Goal: Information Seeking & Learning: Learn about a topic

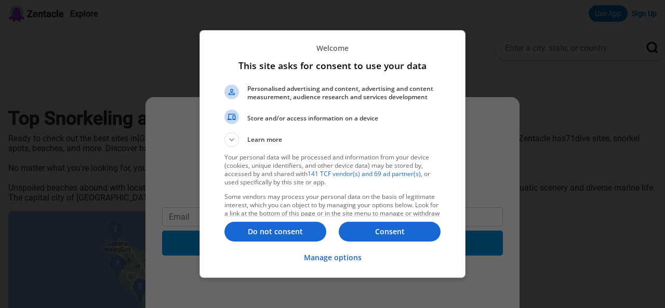
scroll to position [16, 0]
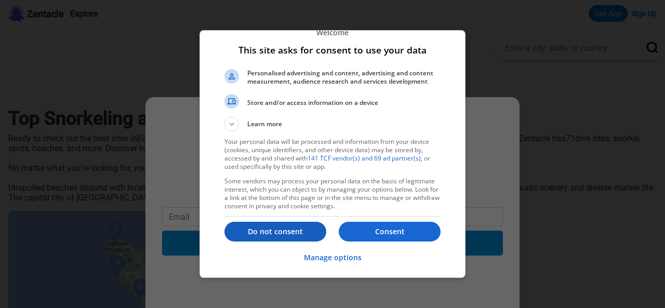
click at [290, 236] on p "Do not consent" at bounding box center [275, 231] width 102 height 10
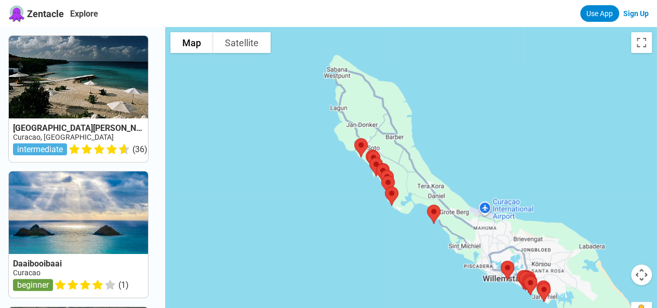
click at [343, 78] on div at bounding box center [411, 181] width 492 height 308
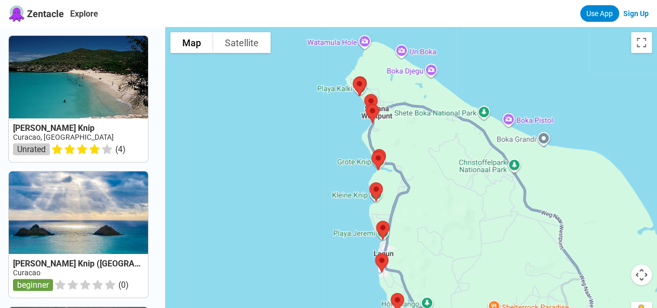
click at [370, 82] on img at bounding box center [360, 87] width 22 height 28
